Goal: Check status: Verify the current state of an ongoing process or item

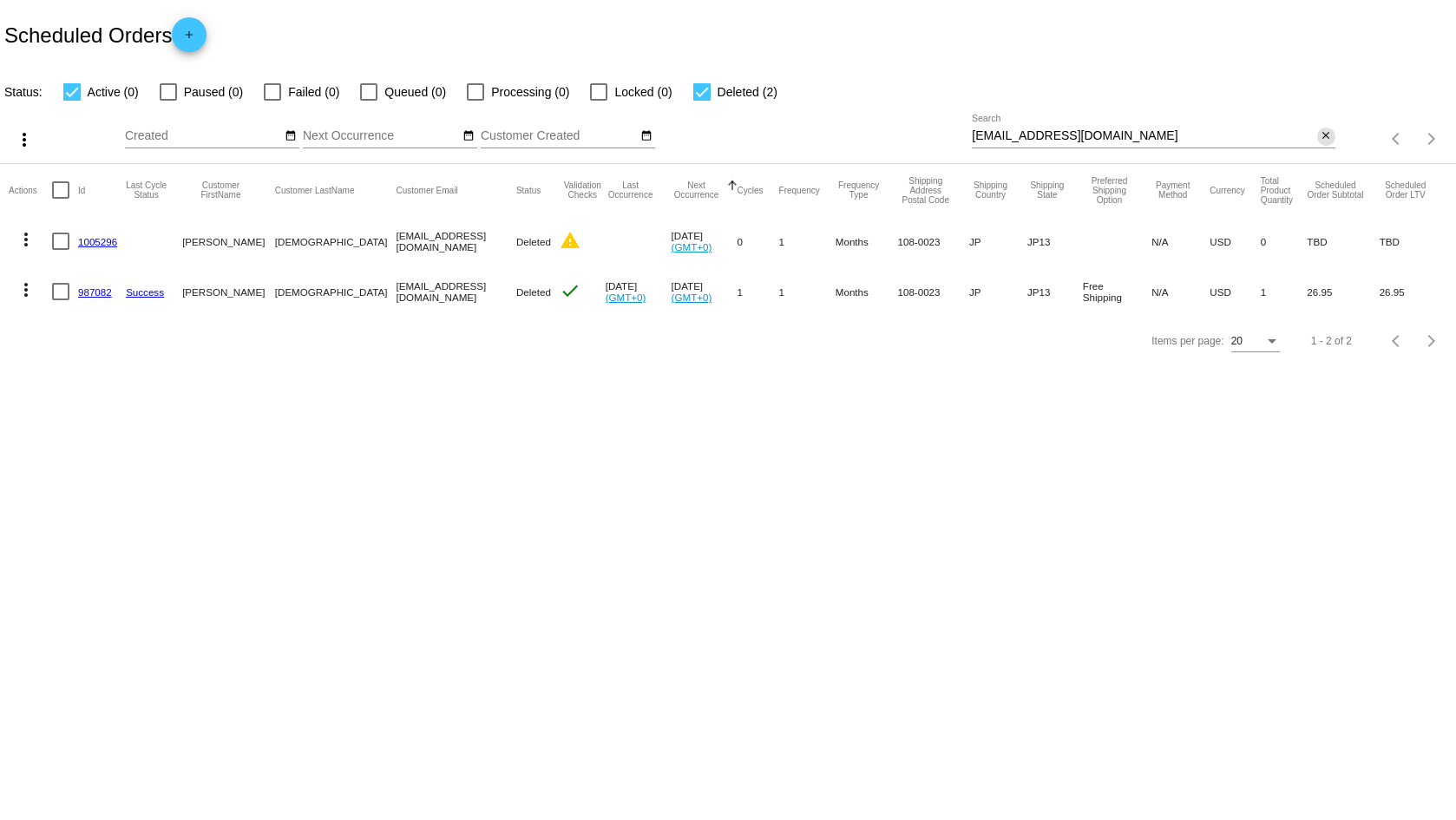
click at [1329, 134] on mat-icon "close" at bounding box center [1325, 136] width 12 height 13
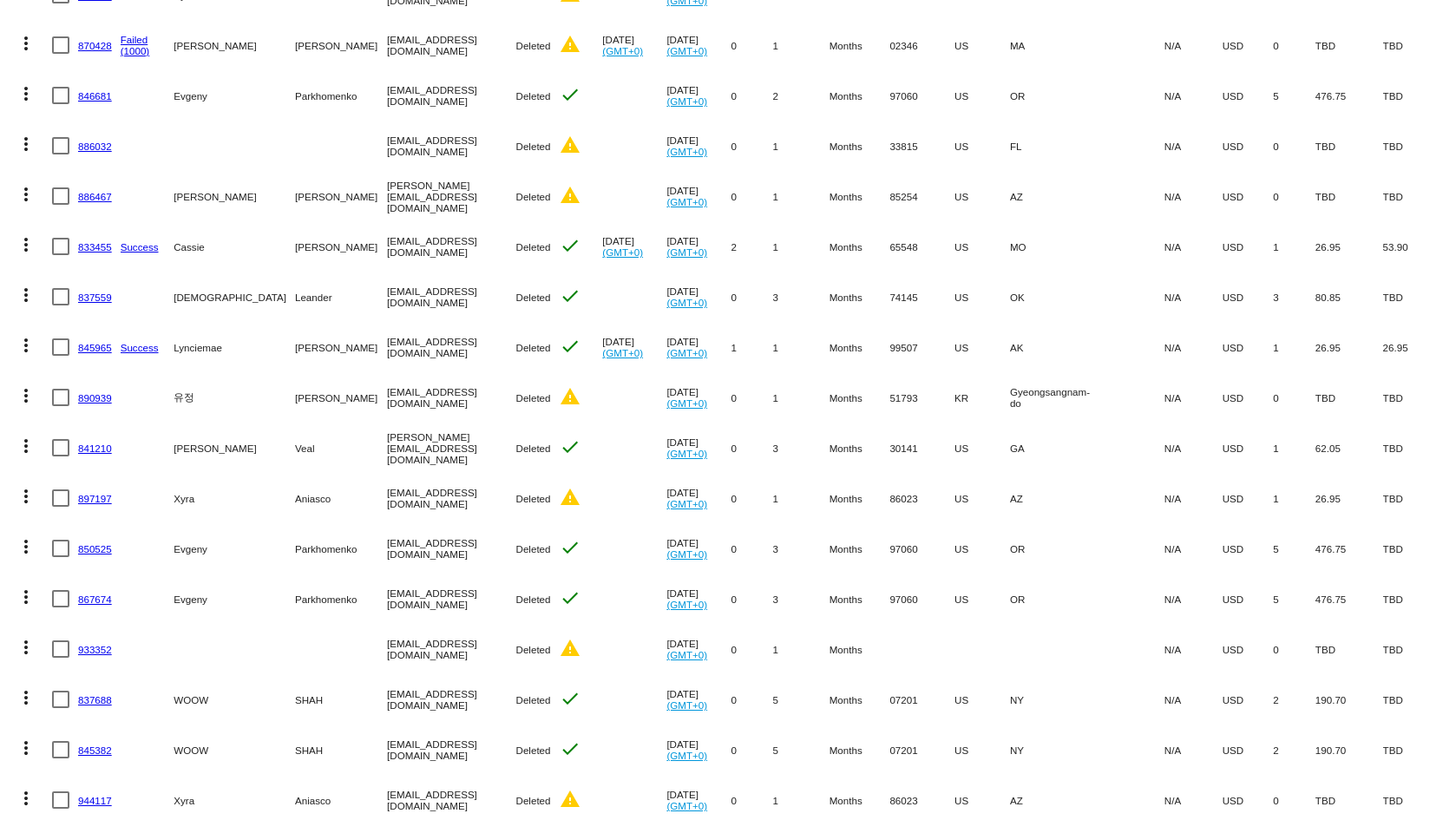
scroll to position [465, 0]
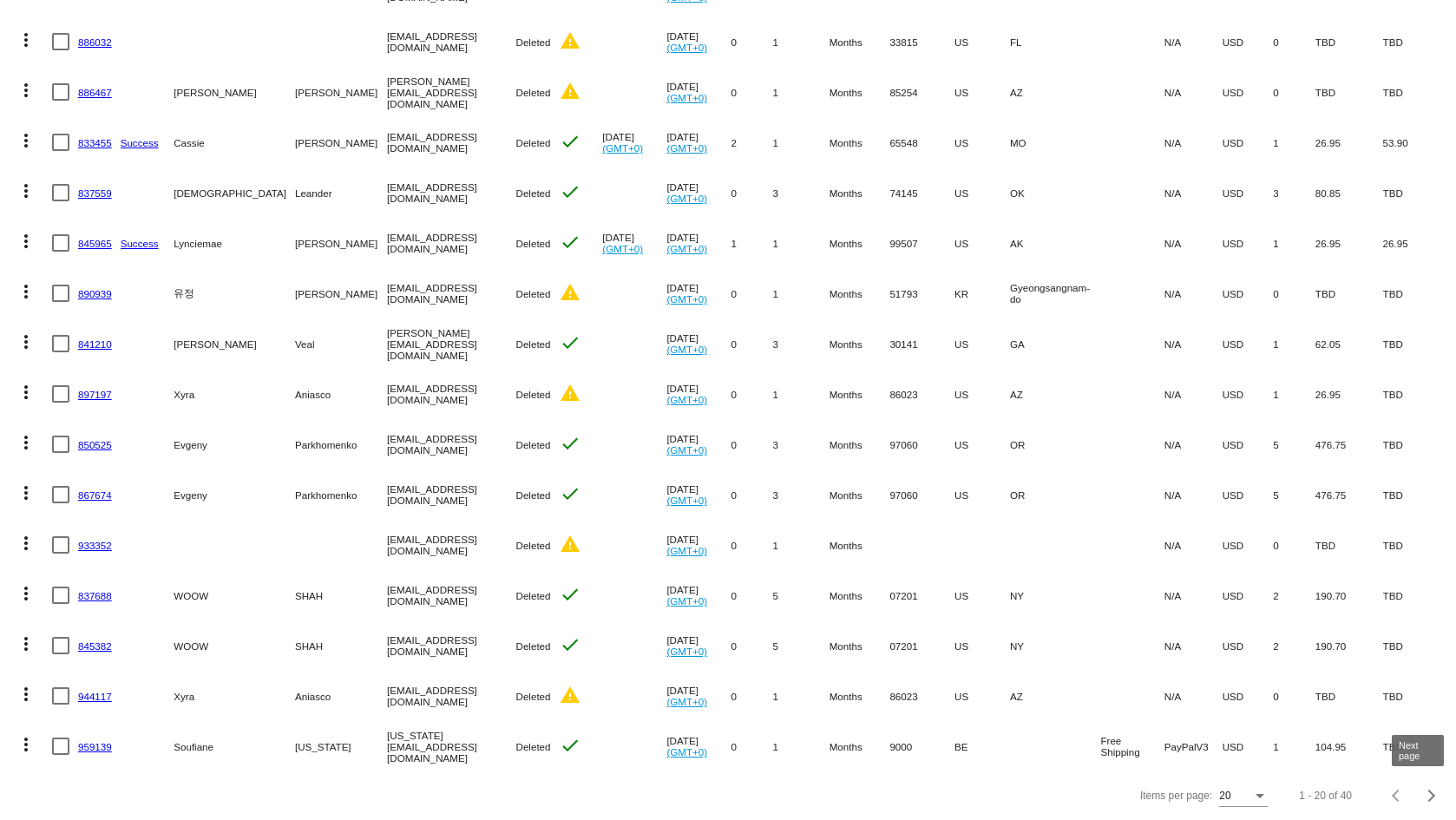
click at [1423, 795] on div "Next page" at bounding box center [1429, 796] width 12 height 12
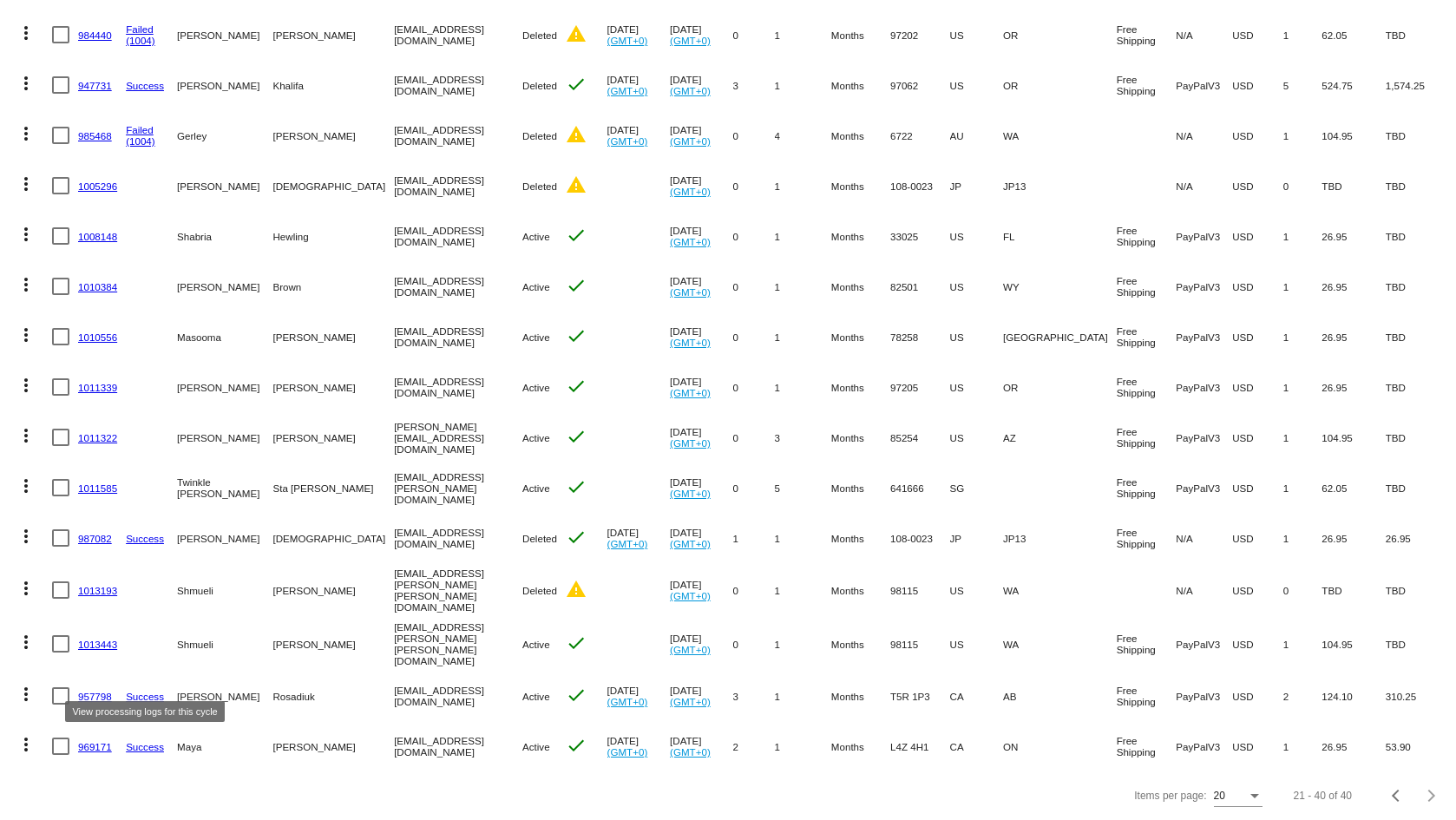
click at [147, 691] on link "Success" at bounding box center [145, 697] width 38 height 12
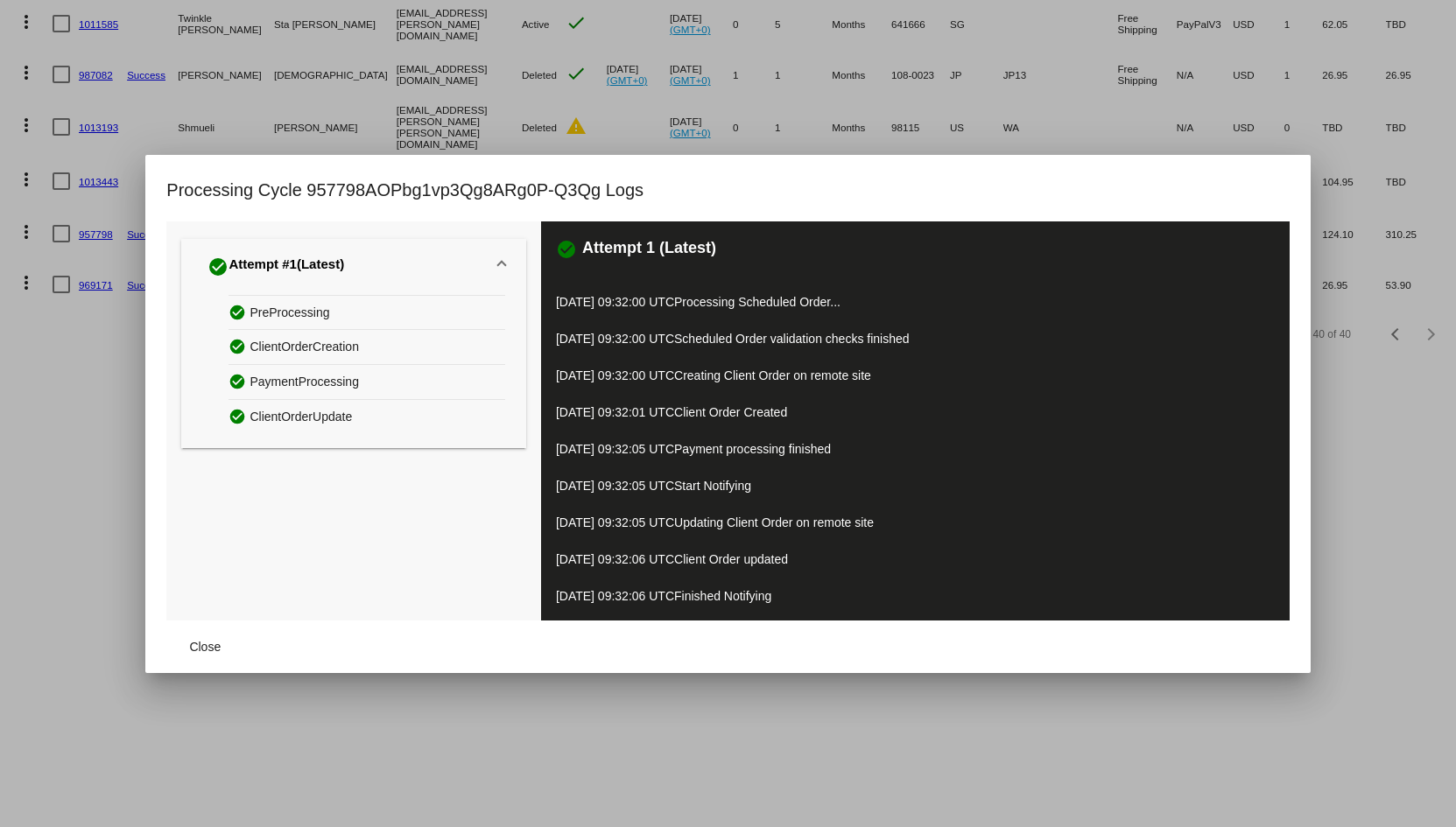
click at [393, 324] on div "check_circle PreProcessing" at bounding box center [366, 313] width 276 height 35
click at [333, 343] on span "ClientOrderCreation" at bounding box center [304, 347] width 109 height 27
click at [493, 260] on span "check_circle Attempt #1 (Latest)" at bounding box center [350, 266] width 295 height 29
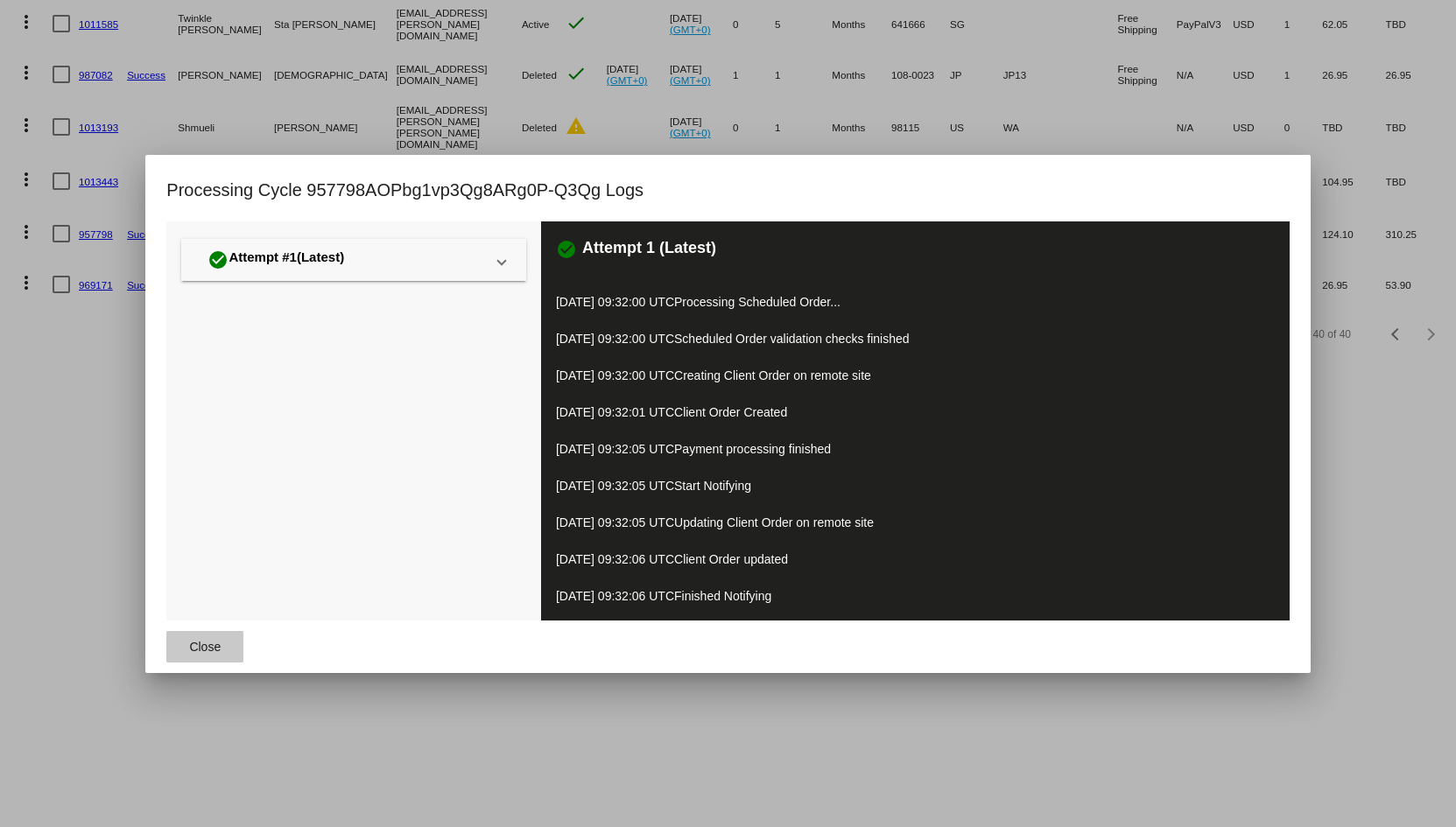
click at [201, 654] on button "Close" at bounding box center [205, 647] width 77 height 32
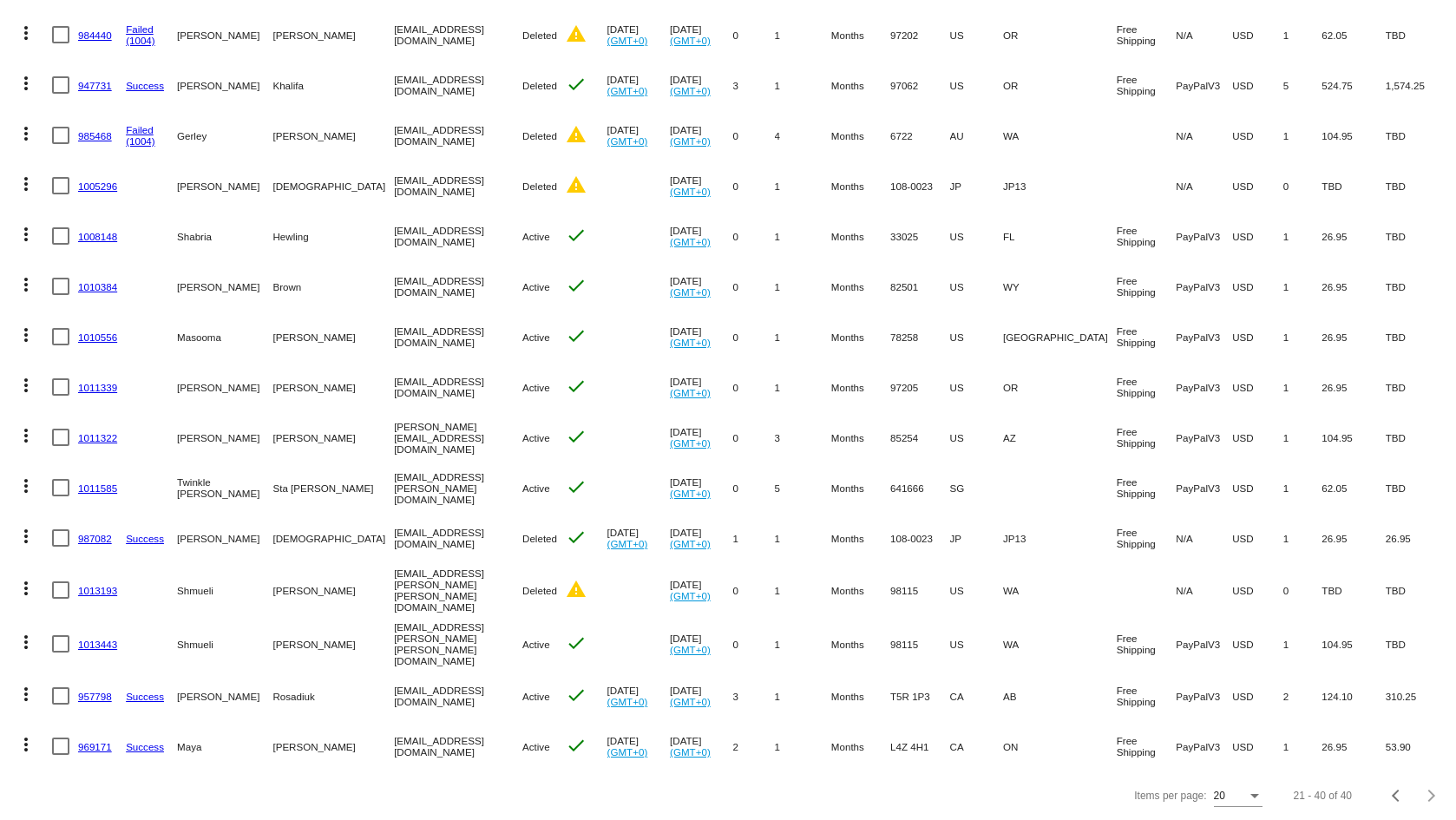
click at [89, 691] on link "957798" at bounding box center [94, 697] width 34 height 12
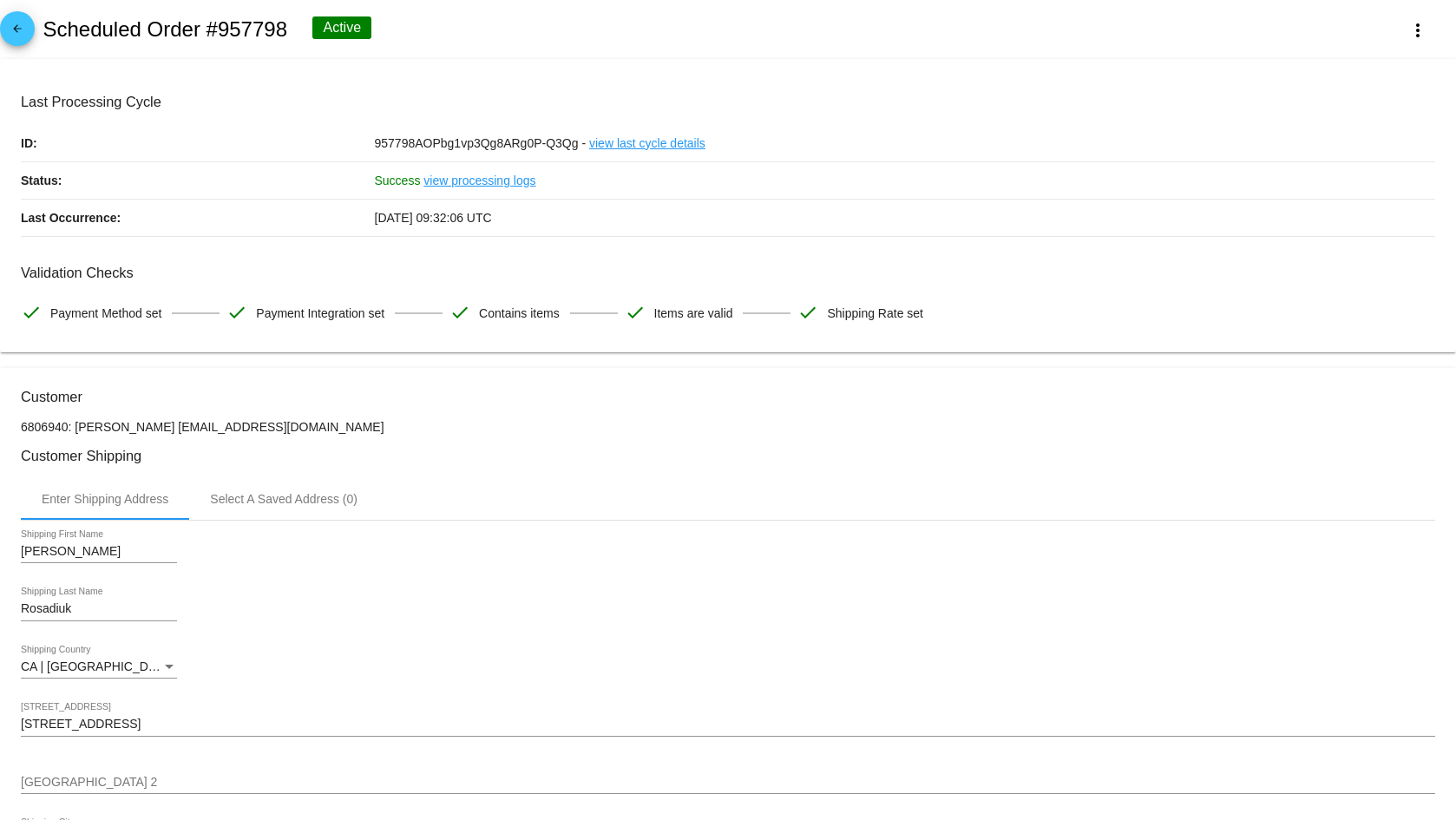
click at [503, 180] on link "view processing logs" at bounding box center [479, 181] width 112 height 36
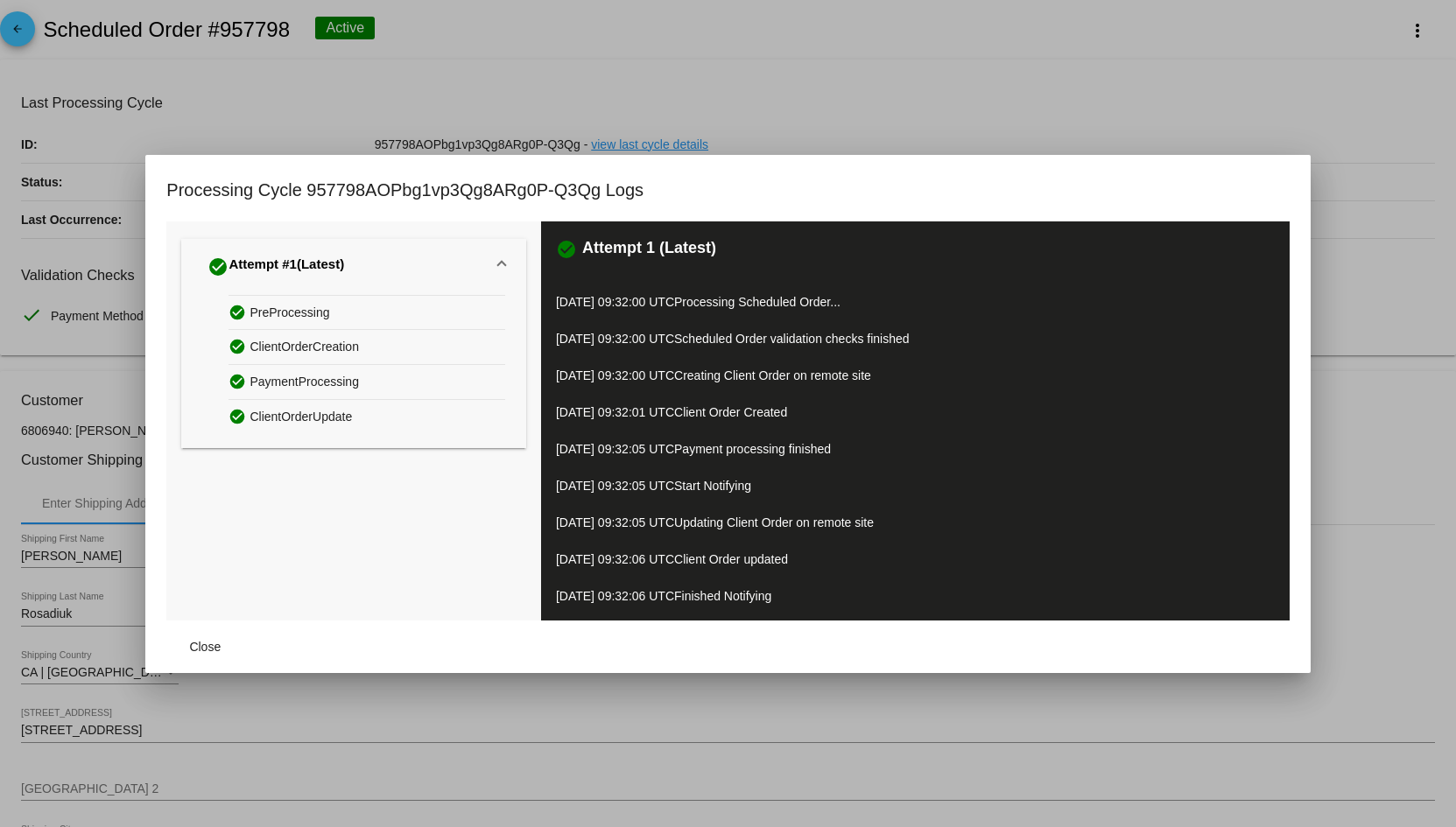
click at [710, 145] on div at bounding box center [728, 414] width 1456 height 827
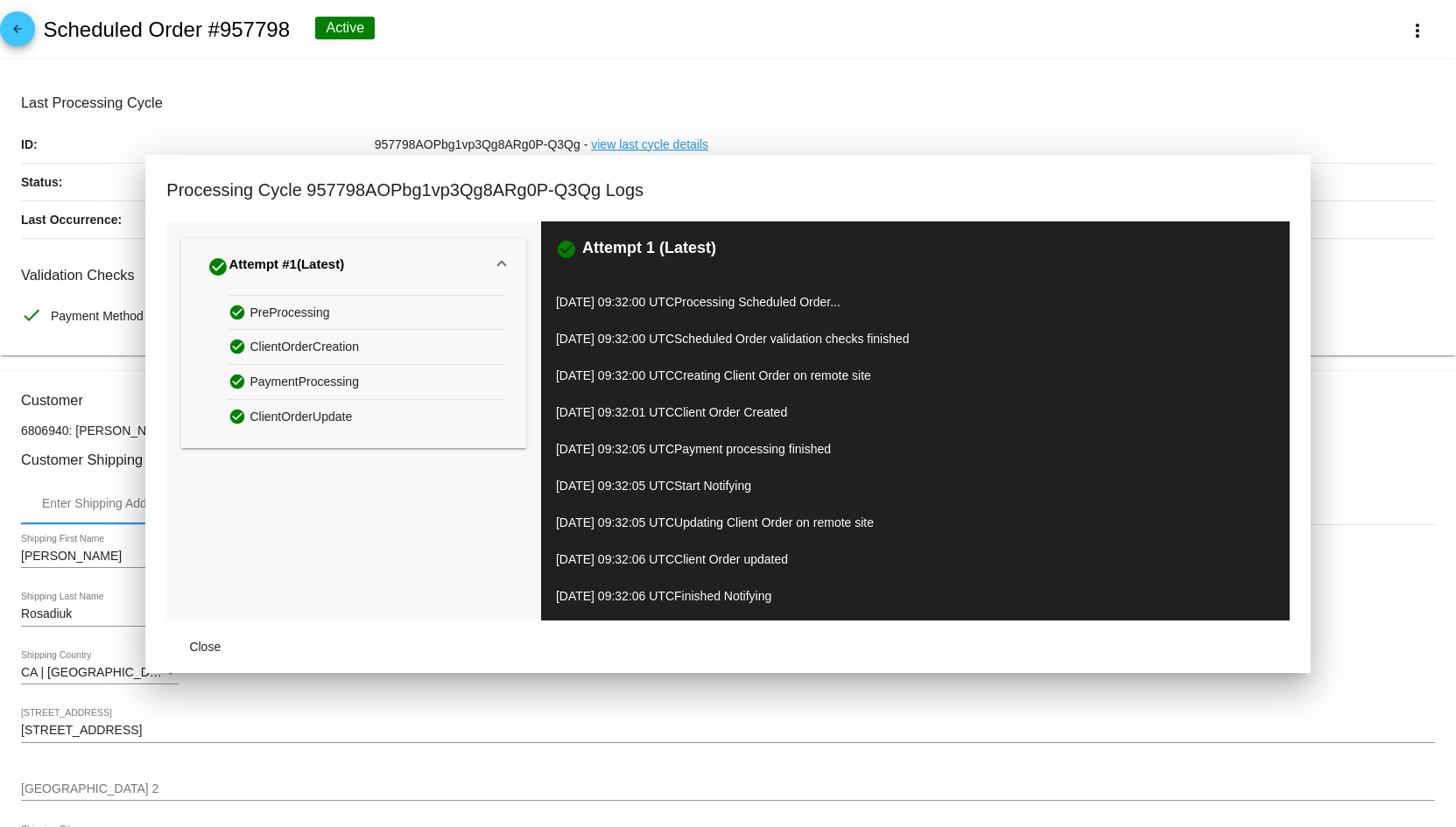
click at [662, 142] on link "view last cycle details" at bounding box center [649, 144] width 117 height 37
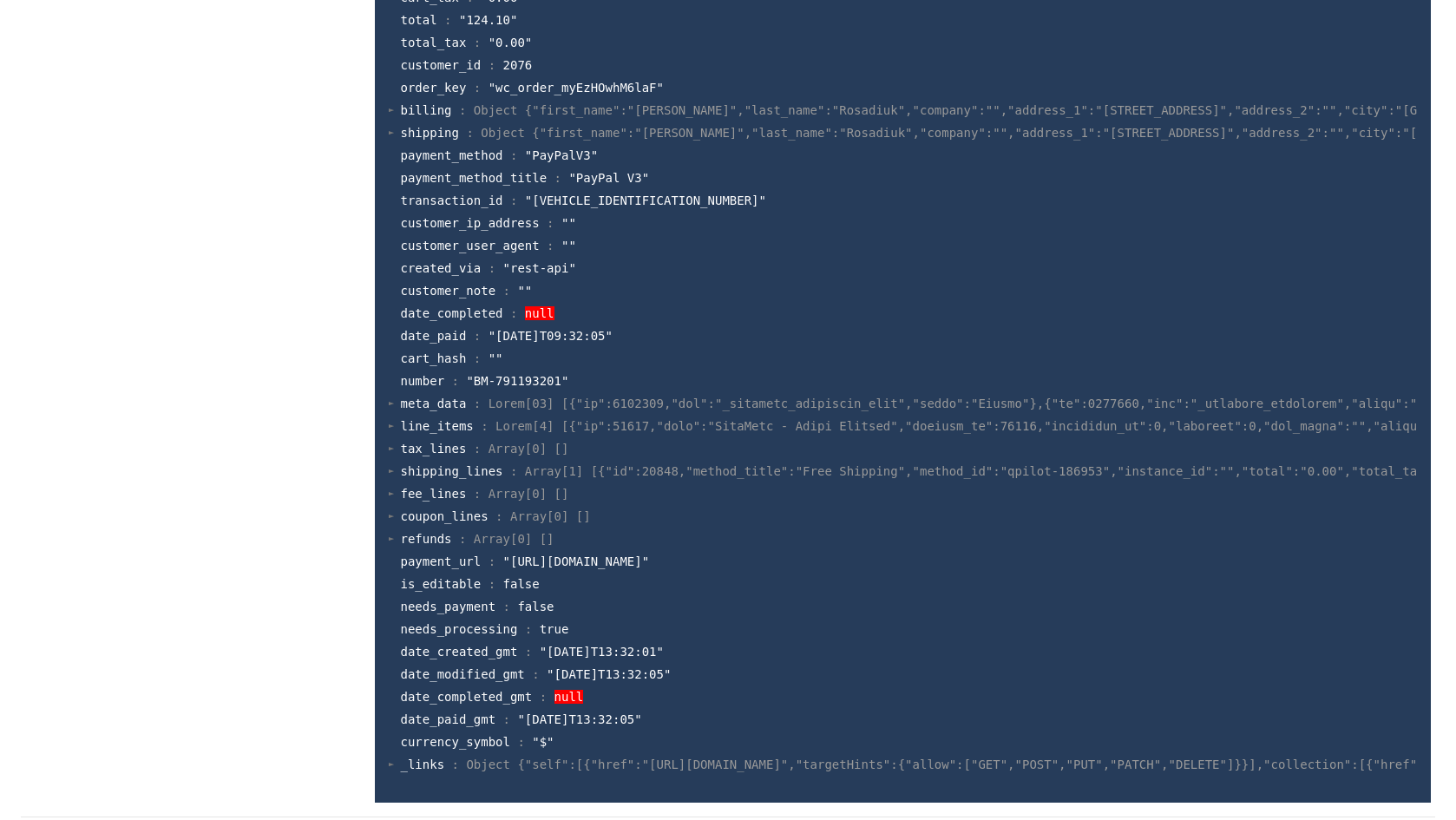
scroll to position [3703, 0]
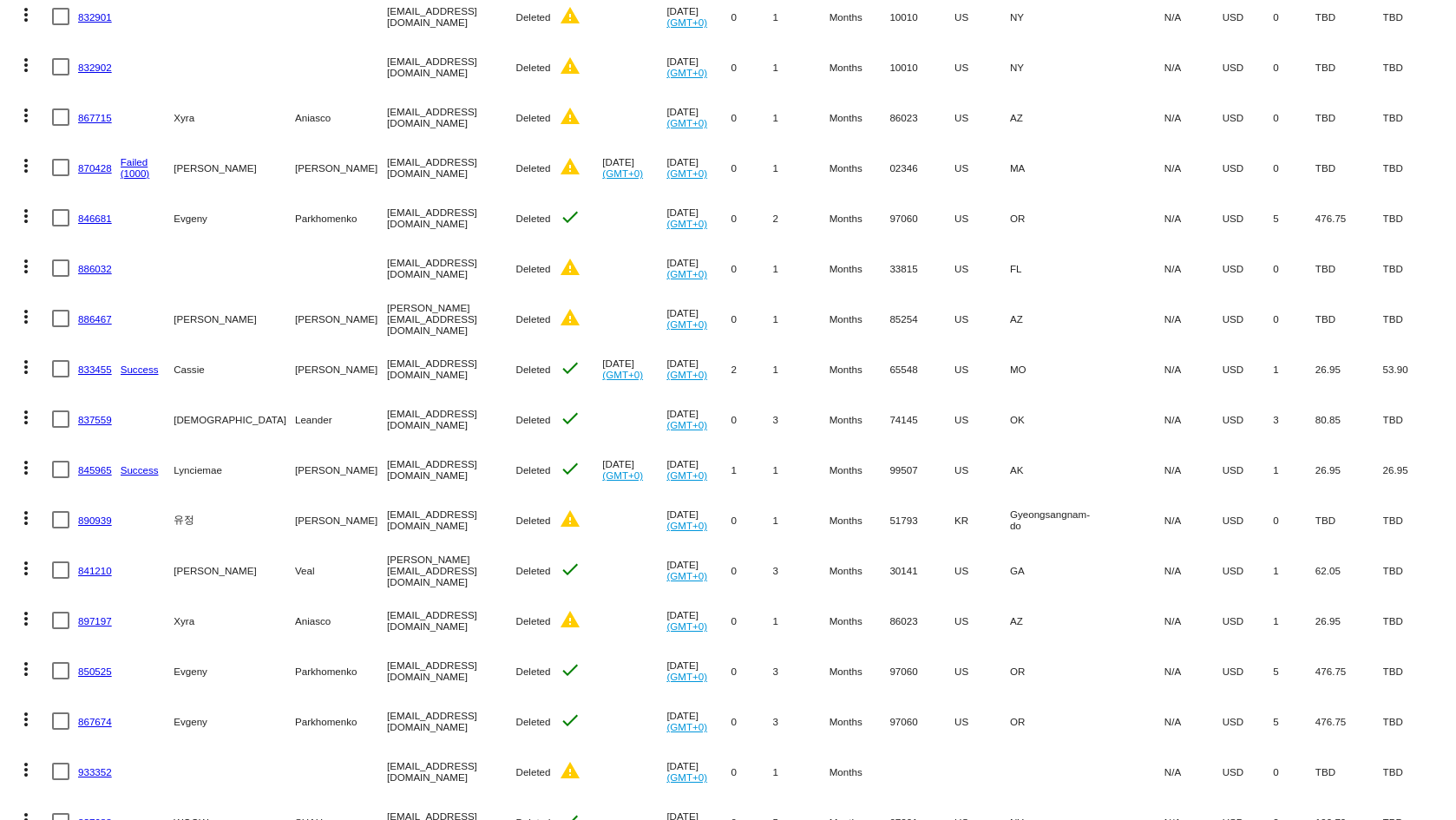
scroll to position [465, 0]
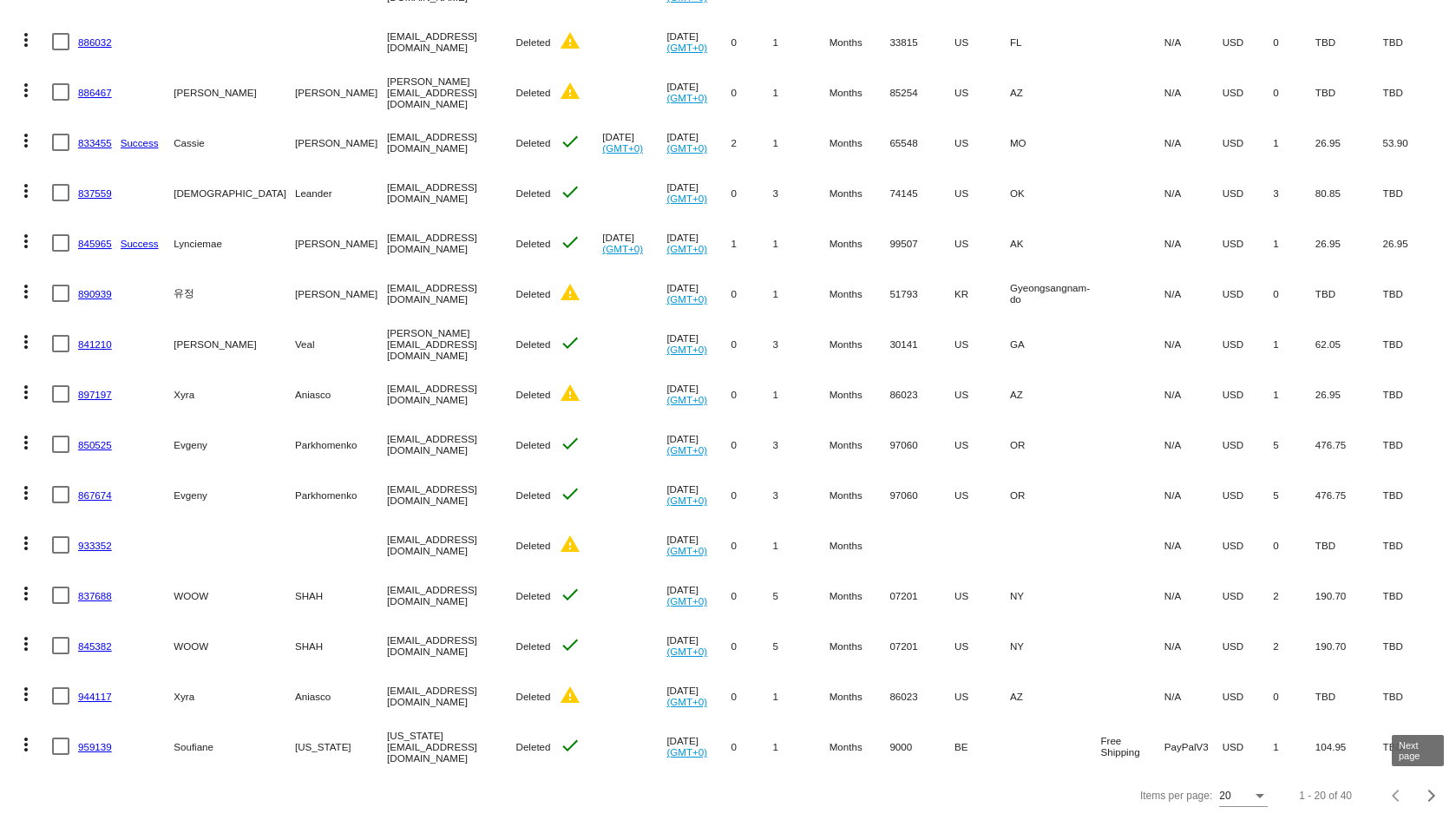
click at [1423, 796] on div "Next page" at bounding box center [1429, 796] width 12 height 12
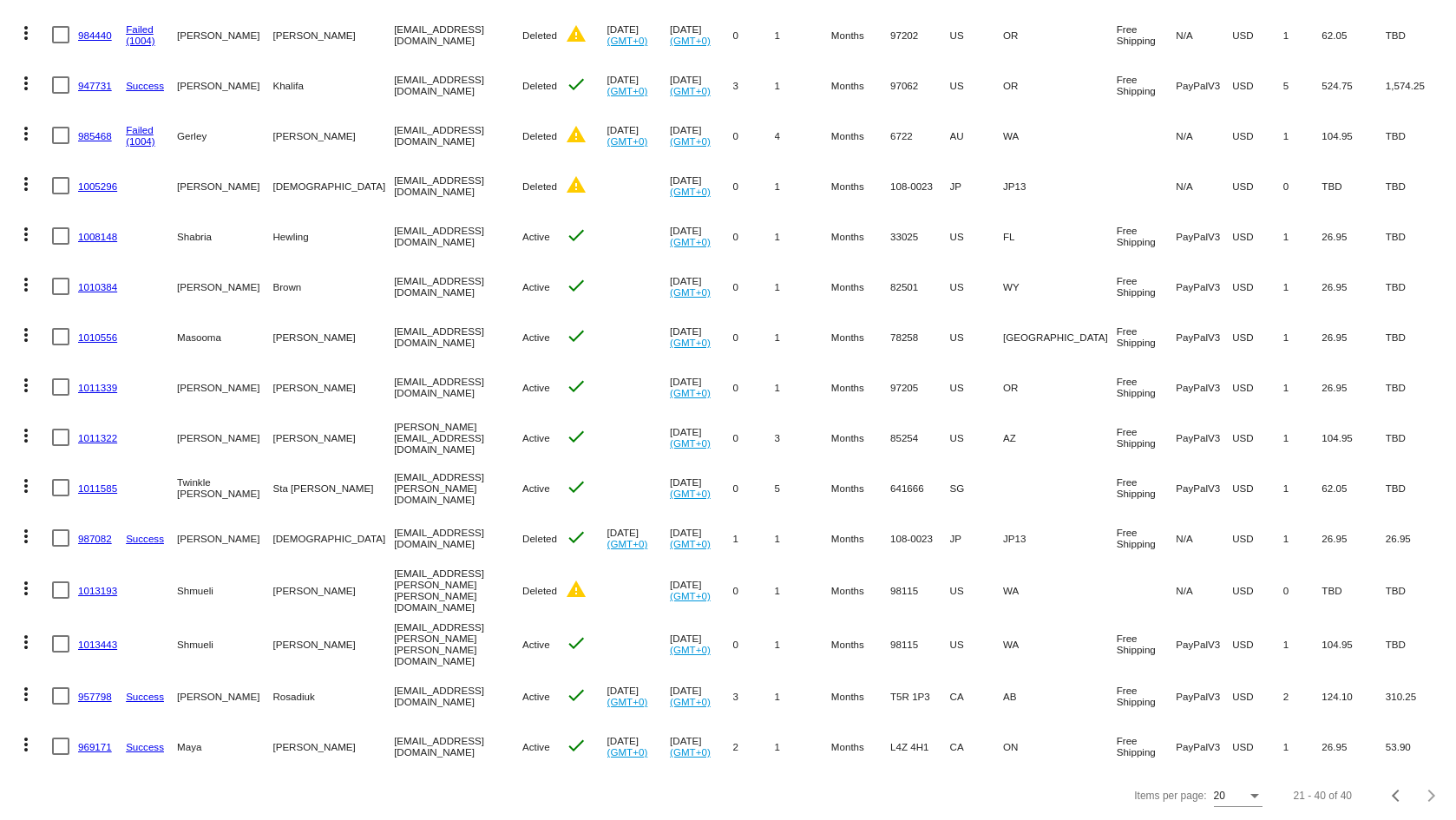
click at [32, 684] on mat-icon "more_vert" at bounding box center [26, 694] width 21 height 21
click at [371, 701] on div at bounding box center [728, 410] width 1456 height 820
click at [27, 684] on mat-icon "more_vert" at bounding box center [26, 694] width 21 height 21
click at [91, 586] on span "Process Now" at bounding box center [96, 586] width 71 height 13
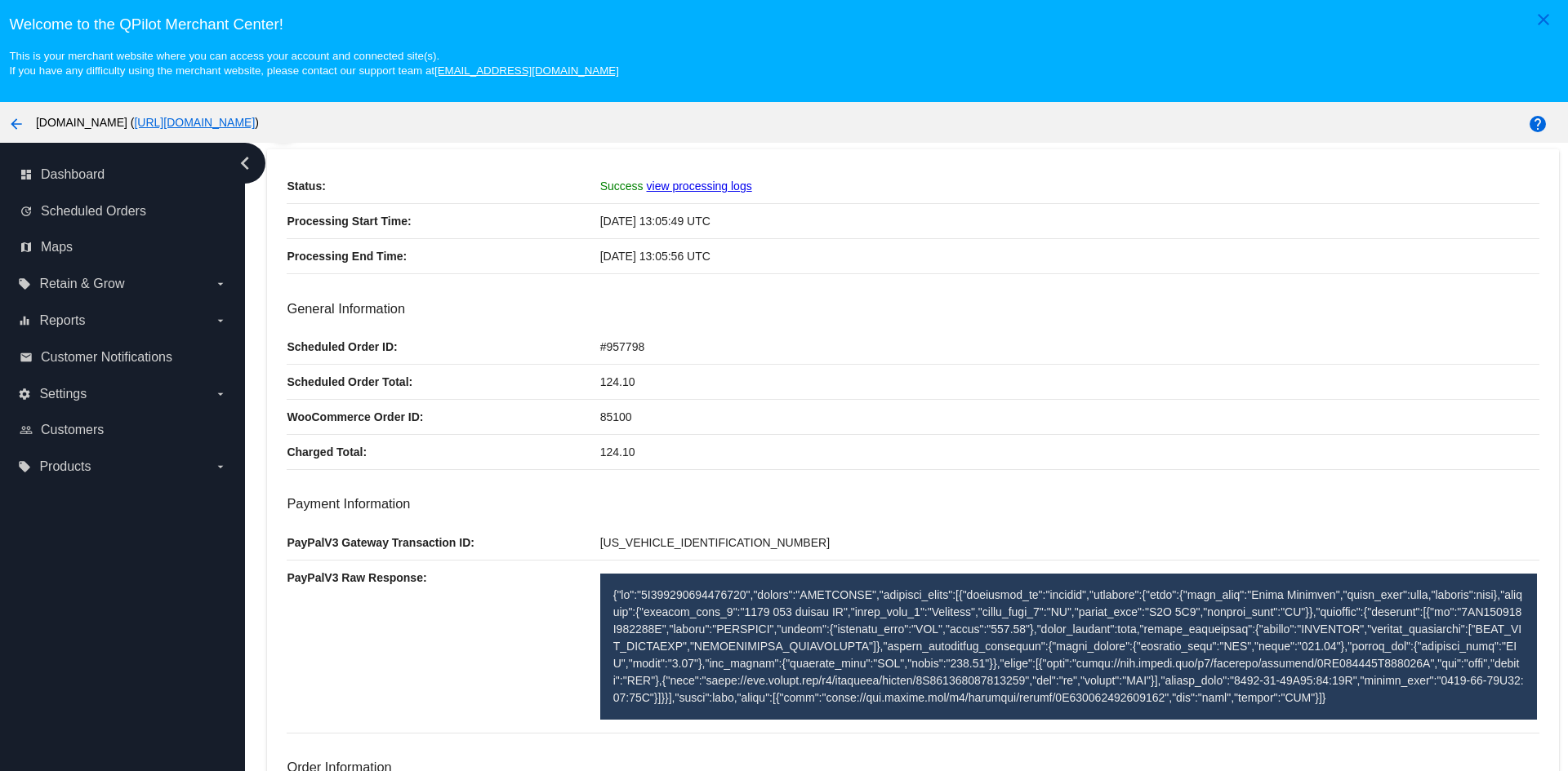
scroll to position [245, 0]
